Goal: Task Accomplishment & Management: Use online tool/utility

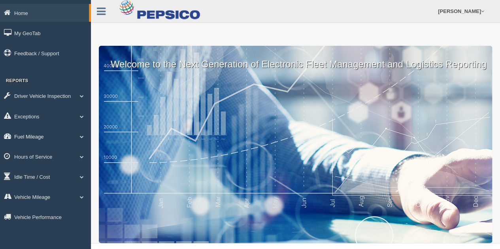
click at [49, 136] on link "Fuel Mileage" at bounding box center [45, 137] width 91 height 18
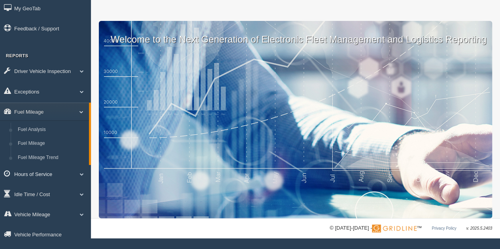
scroll to position [36, 0]
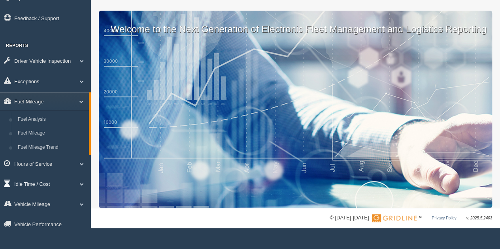
click at [48, 184] on link "Idle Time / Cost" at bounding box center [45, 184] width 91 height 18
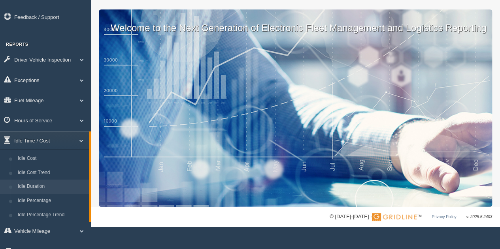
click at [46, 186] on link "Idle Duration" at bounding box center [51, 187] width 75 height 14
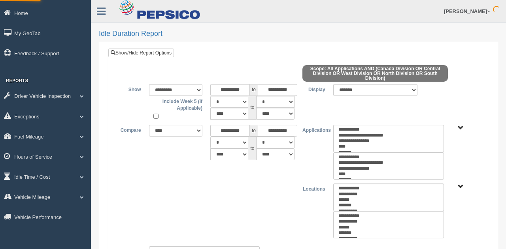
select select
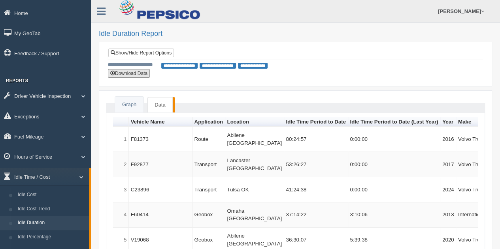
drag, startPoint x: 127, startPoint y: 71, endPoint x: 229, endPoint y: 98, distance: 105.5
click at [127, 71] on button "Download Data" at bounding box center [129, 73] width 42 height 9
